Goal: Information Seeking & Learning: Learn about a topic

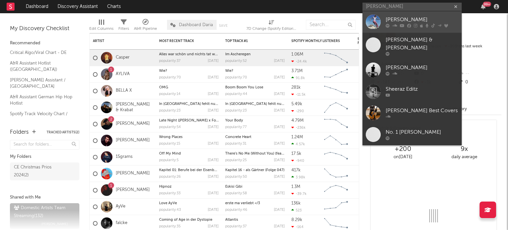
type input "ed sheeran"
click at [389, 17] on div "[PERSON_NAME]" at bounding box center [421, 20] width 73 height 8
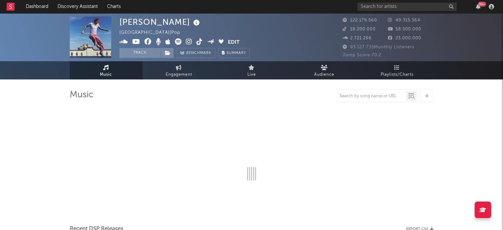
select select "6m"
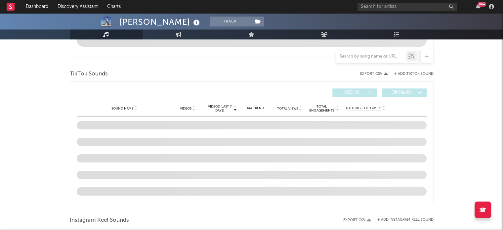
scroll to position [408, 0]
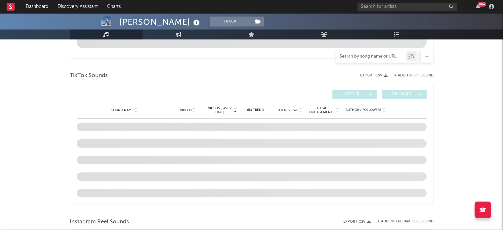
click at [357, 57] on input "text" at bounding box center [371, 56] width 70 height 5
click at [455, 93] on div "Ed Sheeran Track United Kingdom | Pop Edit Track Benchmark Summary 122.179.560 …" at bounding box center [251, 144] width 503 height 1077
click at [154, 60] on div at bounding box center [252, 56] width 364 height 13
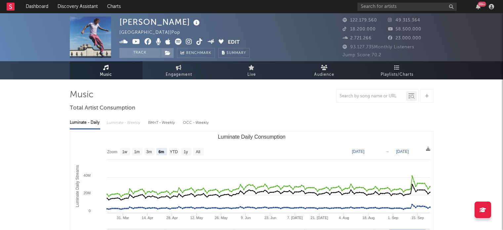
select select "6m"
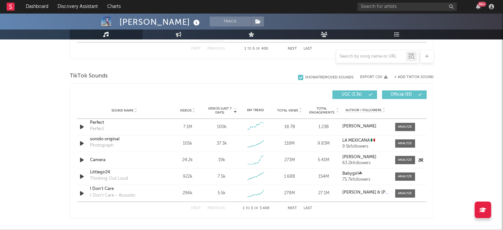
scroll to position [431, 0]
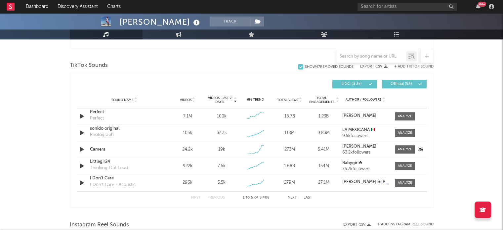
click at [394, 149] on div at bounding box center [403, 149] width 23 height 8
click at [396, 150] on span at bounding box center [405, 149] width 20 height 8
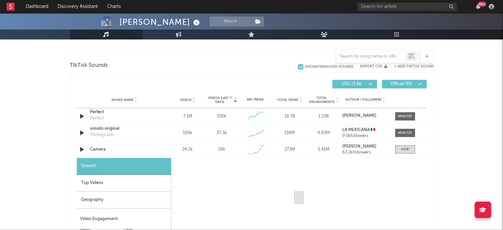
select select "1w"
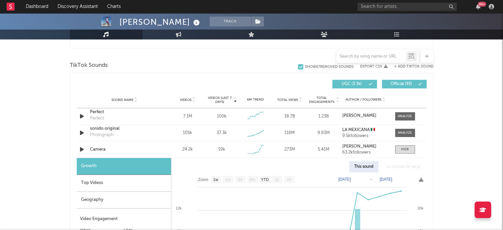
scroll to position [475, 0]
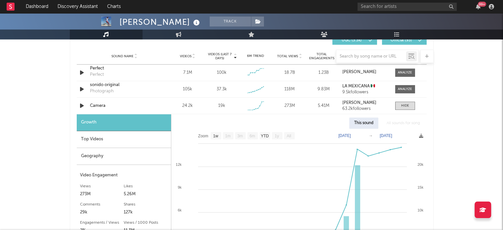
click at [138, 156] on div "Geography" at bounding box center [124, 156] width 94 height 17
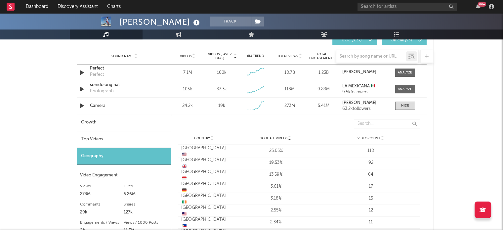
click at [131, 138] on div "Top Videos" at bounding box center [124, 139] width 94 height 17
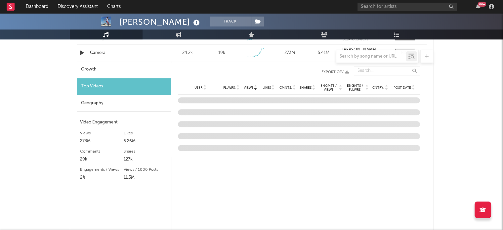
scroll to position [529, 0]
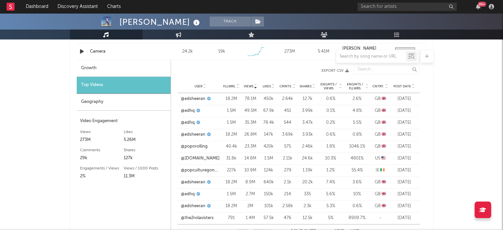
click at [384, 87] on div at bounding box center [386, 86] width 4 height 5
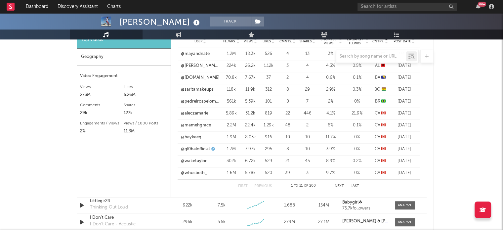
scroll to position [574, 0]
click at [339, 184] on button "Next" at bounding box center [339, 186] width 9 height 4
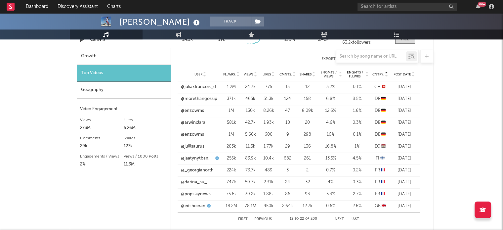
scroll to position [539, 0]
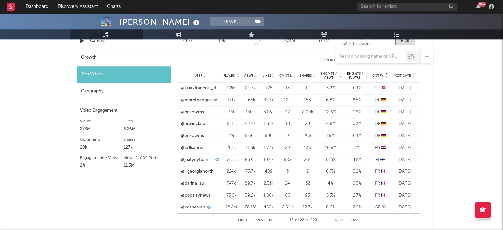
click at [198, 110] on link "@enzowms" at bounding box center [192, 112] width 23 height 7
click at [197, 124] on link "@arwinclara" at bounding box center [193, 124] width 24 height 7
click at [192, 124] on link "@arwinclara" at bounding box center [193, 124] width 24 height 7
click at [192, 123] on link "@arwinclara" at bounding box center [193, 124] width 24 height 7
